Goal: Task Accomplishment & Management: Manage account settings

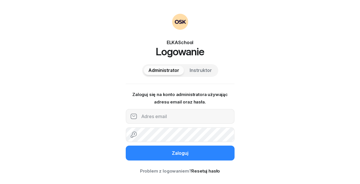
click at [190, 74] on button "Instruktor" at bounding box center [201, 70] width 32 height 9
click at [181, 116] on input "text" at bounding box center [180, 116] width 109 height 15
type input "732242954"
click at [126, 146] on button "Zaloguj" at bounding box center [180, 153] width 109 height 15
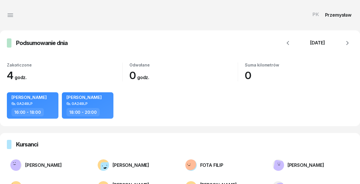
click at [11, 10] on button "button" at bounding box center [10, 15] width 14 height 14
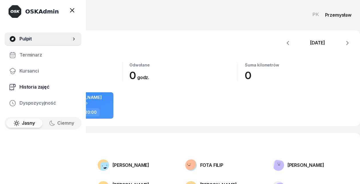
click at [42, 81] on link "Historia zajęć" at bounding box center [43, 87] width 77 height 14
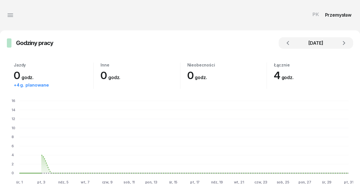
click at [14, 16] on button "button" at bounding box center [10, 15] width 14 height 14
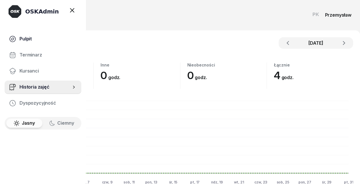
click at [32, 37] on span "Pulpit" at bounding box center [47, 38] width 57 height 7
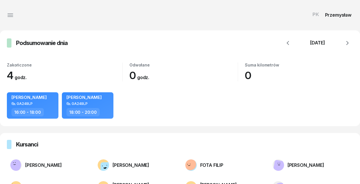
click at [9, 43] on div at bounding box center [9, 42] width 5 height 9
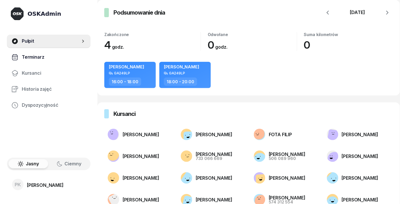
click at [53, 57] on span "Terminarz" at bounding box center [54, 57] width 64 height 7
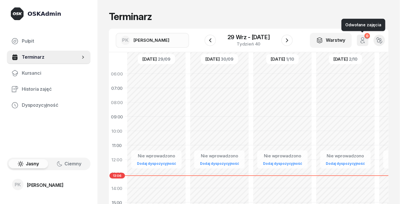
click at [360, 42] on icon "button" at bounding box center [379, 40] width 6 height 6
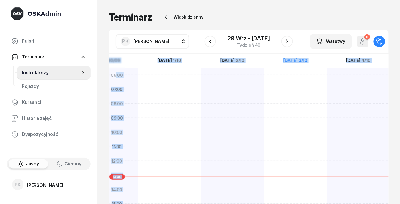
scroll to position [0, 89]
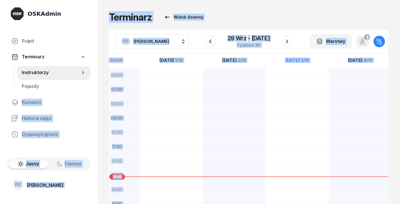
drag, startPoint x: 268, startPoint y: 80, endPoint x: 94, endPoint y: 81, distance: 174.5
click at [94, 81] on div "OSKAdmin Pulpit Terminarz Instruktorzy Pojazdy Kursanci Historia zajęć Dyspozyc…" at bounding box center [200, 110] width 400 height 221
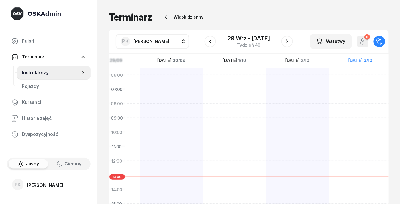
drag, startPoint x: 236, startPoint y: 91, endPoint x: 382, endPoint y: 95, distance: 146.2
click at [360, 95] on div "[PERSON_NAME] 16:00 - 18:00 [PERSON_NAME] GA249LP 2 godz. 16:00 - 18:00 [PERSON…" at bounding box center [297, 190] width 441 height 272
drag, startPoint x: 178, startPoint y: 92, endPoint x: 366, endPoint y: 98, distance: 188.6
click at [360, 98] on div "[PERSON_NAME] 16:00 - 18:00 [PERSON_NAME] GA249LP 2 godz. 16:00 - 18:00 [PERSON…" at bounding box center [345, 190] width 441 height 272
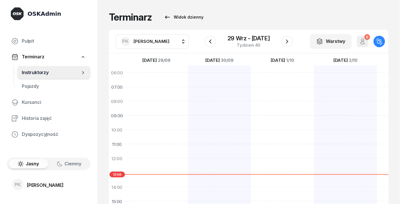
drag, startPoint x: 152, startPoint y: 92, endPoint x: 261, endPoint y: 90, distance: 109.4
click at [261, 90] on div "[PERSON_NAME] 16:00 - 18:00 [PERSON_NAME] GA249LP 2 godz. 16:00 - 18:00 [PERSON…" at bounding box center [345, 187] width 441 height 272
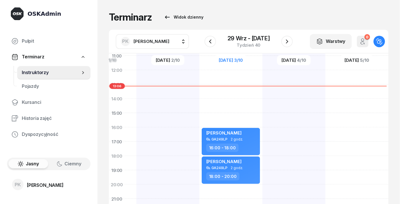
scroll to position [93, 109]
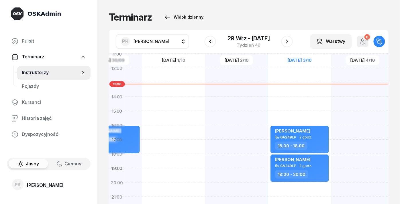
click at [162, 91] on div at bounding box center [173, 111] width 63 height 272
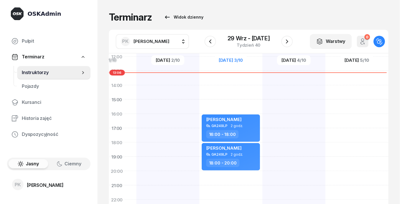
drag, startPoint x: 320, startPoint y: 97, endPoint x: 213, endPoint y: 85, distance: 107.5
click at [214, 85] on div "[PERSON_NAME] GA249LP 2 godz. 16:00 - 18:00 [PERSON_NAME] GA249LP 2 godz. 18:00…" at bounding box center [230, 100] width 63 height 272
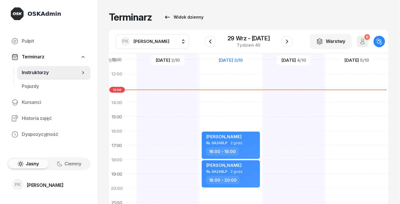
scroll to position [73, 180]
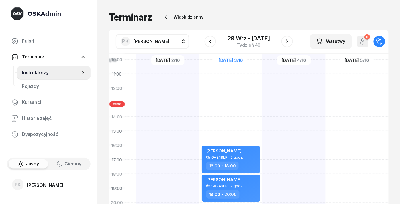
click at [291, 130] on div at bounding box center [293, 131] width 63 height 272
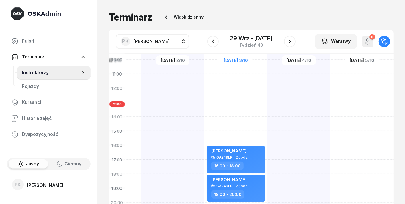
select select "14"
select select "16"
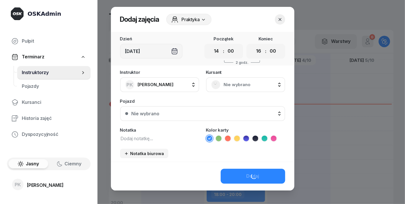
click at [291, 130] on div "Instruktor PK [PERSON_NAME] AJ [PERSON_NAME] AM [PERSON_NAME] AP [PERSON_NAME] …" at bounding box center [202, 116] width 183 height 92
click at [187, 22] on span "Praktyka" at bounding box center [191, 19] width 18 height 7
click at [260, 20] on header "Dodaj zajęcia Praktyka" at bounding box center [202, 19] width 183 height 25
drag, startPoint x: 136, startPoint y: 132, endPoint x: 139, endPoint y: 137, distance: 5.4
click at [137, 132] on div "Notatka" at bounding box center [159, 135] width 79 height 14
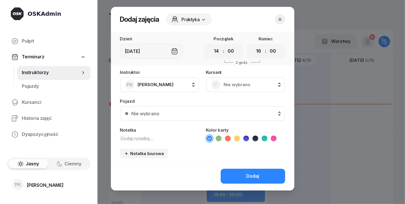
click at [140, 137] on textarea at bounding box center [159, 138] width 79 height 7
click at [279, 20] on icon "button" at bounding box center [280, 20] width 6 height 6
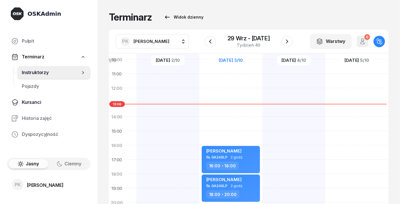
click at [42, 97] on link "Kursanci" at bounding box center [49, 103] width 84 height 14
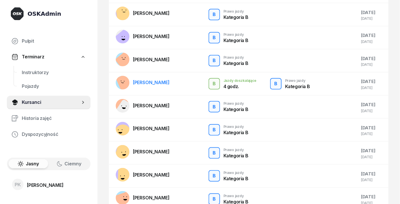
scroll to position [37, 0]
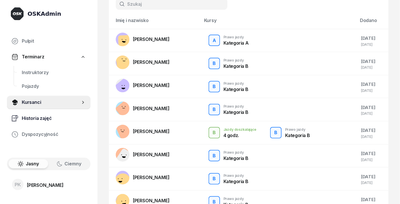
click at [56, 115] on span "Historia zajęć" at bounding box center [54, 118] width 64 height 7
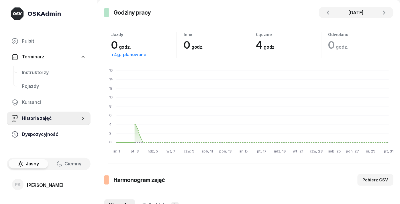
click at [36, 133] on span "Dyspozycyjność" at bounding box center [54, 134] width 64 height 7
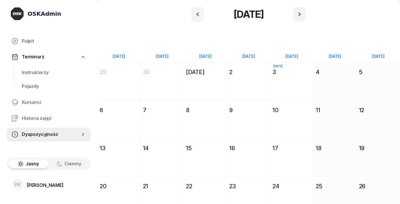
click at [327, 87] on div "[DATE] So [DATE] 4" at bounding box center [334, 81] width 43 height 38
click at [328, 87] on div "[DATE] So [DATE] 4" at bounding box center [334, 81] width 43 height 38
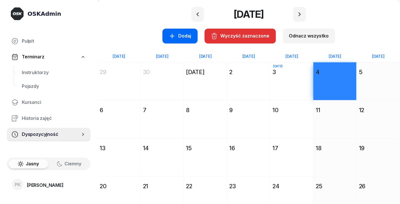
click at [182, 35] on div "Dodaj" at bounding box center [180, 35] width 23 height 7
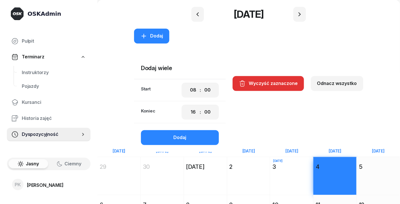
click at [41, 15] on div "OSKAdmin" at bounding box center [45, 14] width 34 height 8
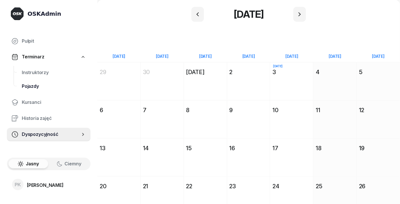
click at [50, 90] on link "Pojazdy" at bounding box center [53, 87] width 73 height 14
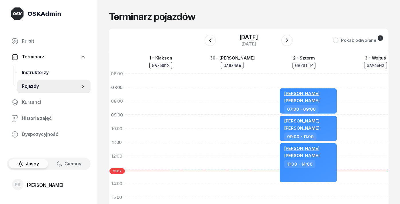
click at [57, 75] on span "Instruktorzy" at bounding box center [54, 72] width 64 height 7
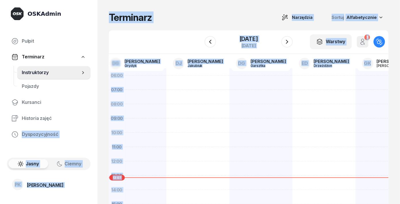
drag, startPoint x: 339, startPoint y: 103, endPoint x: 397, endPoint y: 140, distance: 68.7
click at [360, 140] on div "[PERSON_NAME] W Wybierz AJ [PERSON_NAME] AM [PERSON_NAME] AP [PERSON_NAME] AB […" at bounding box center [248, 110] width 303 height 221
click at [174, 29] on div "[PERSON_NAME] W Wybierz AJ [PERSON_NAME] AM [PERSON_NAME] AP [PERSON_NAME] AB […" at bounding box center [248, 110] width 303 height 221
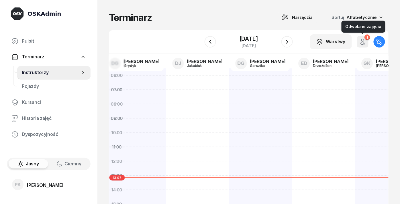
click at [360, 40] on icon "button" at bounding box center [362, 41] width 7 height 7
click at [360, 42] on icon "button" at bounding box center [362, 41] width 7 height 7
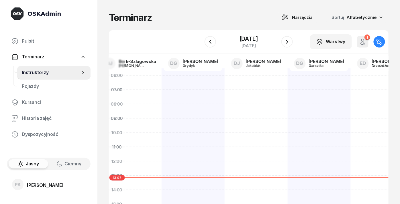
drag, startPoint x: 282, startPoint y: 147, endPoint x: 347, endPoint y: 145, distance: 65.0
click at [341, 147] on div at bounding box center [319, 204] width 63 height 272
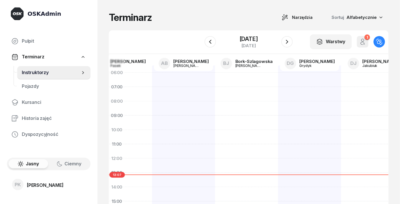
drag, startPoint x: 301, startPoint y: 108, endPoint x: 378, endPoint y: 100, distance: 77.5
click at [360, 101] on div at bounding box center [372, 202] width 63 height 272
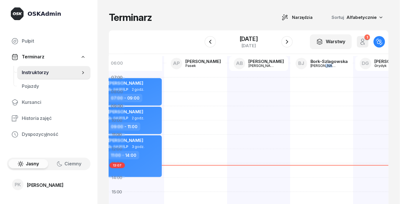
drag, startPoint x: 386, startPoint y: 113, endPoint x: 404, endPoint y: 111, distance: 19.1
click at [360, 111] on html "PK [PERSON_NAME] Pulpit Terminarz Instruktorzy Pojazdy Kursanci Historia zajęć …" at bounding box center [200, 110] width 400 height 221
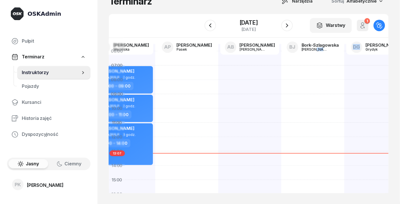
scroll to position [0, 0]
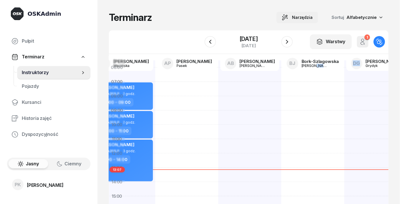
click at [283, 17] on icon "button" at bounding box center [282, 16] width 1 height 1
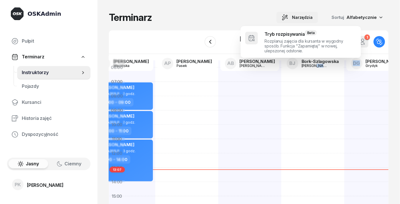
click at [282, 15] on button "Narzędzia" at bounding box center [297, 17] width 42 height 11
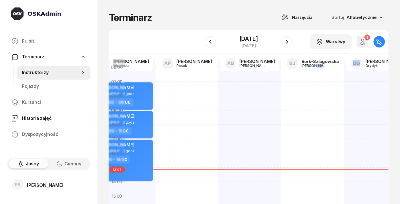
click at [36, 119] on span "Historia zajęć" at bounding box center [54, 118] width 64 height 7
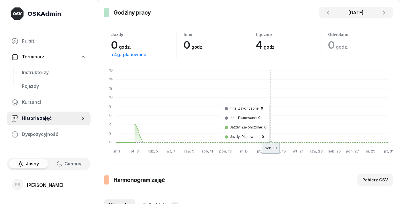
drag, startPoint x: 270, startPoint y: 105, endPoint x: 116, endPoint y: 103, distance: 154.1
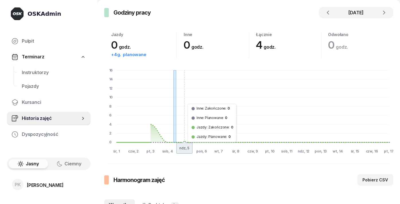
click at [176, 103] on foreignobject at bounding box center [248, 108] width 289 height 92
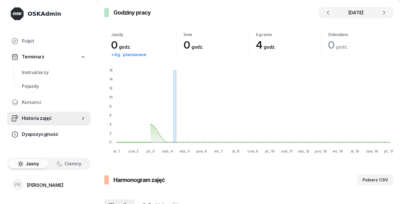
click at [56, 140] on link "Dyspozycyjność" at bounding box center [49, 135] width 84 height 14
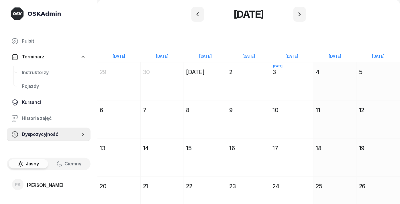
click at [62, 99] on span "Kursanci" at bounding box center [54, 102] width 64 height 7
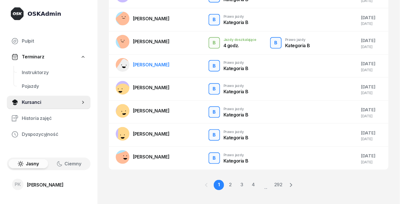
scroll to position [133, 0]
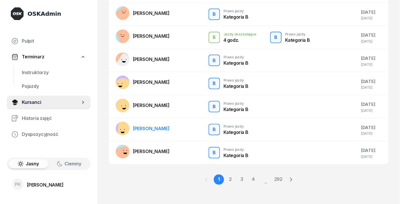
click at [147, 125] on div "[PERSON_NAME]" at bounding box center [151, 128] width 37 height 7
click at [146, 129] on div "[PERSON_NAME]" at bounding box center [151, 128] width 37 height 7
click at [241, 134] on td "B Prawo jazdy Kategoria B" at bounding box center [279, 129] width 156 height 23
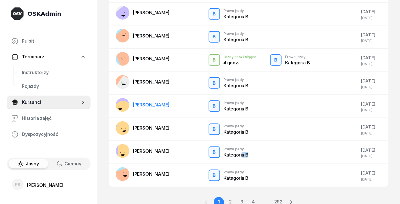
scroll to position [0, 0]
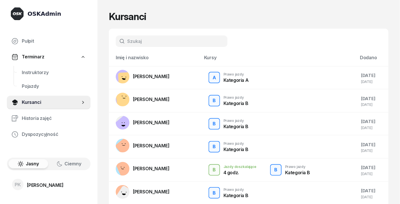
click at [38, 58] on span "Terminarz" at bounding box center [33, 56] width 23 height 7
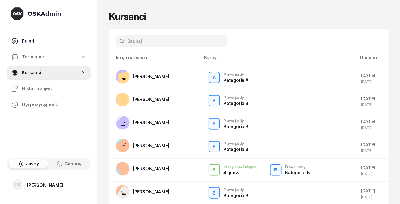
click at [44, 46] on link "Pulpit" at bounding box center [49, 41] width 84 height 14
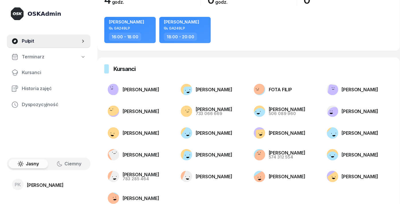
scroll to position [60, 0]
